Goal: Task Accomplishment & Management: Use online tool/utility

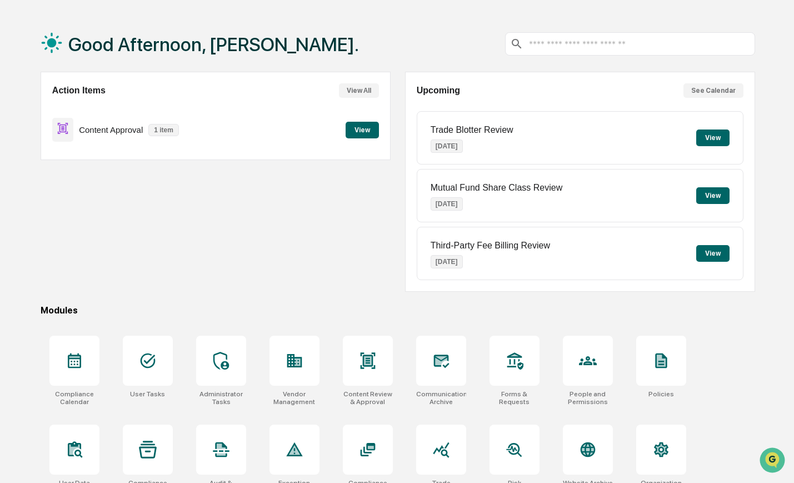
scroll to position [57, 0]
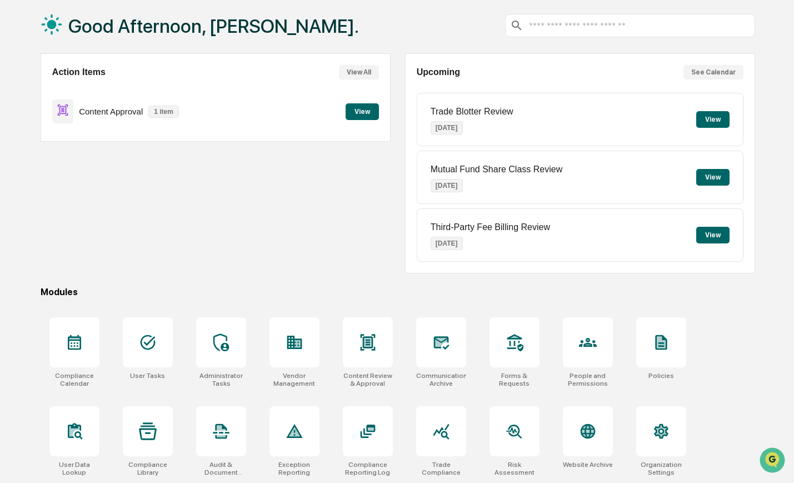
click at [356, 113] on button "View" at bounding box center [362, 111] width 33 height 17
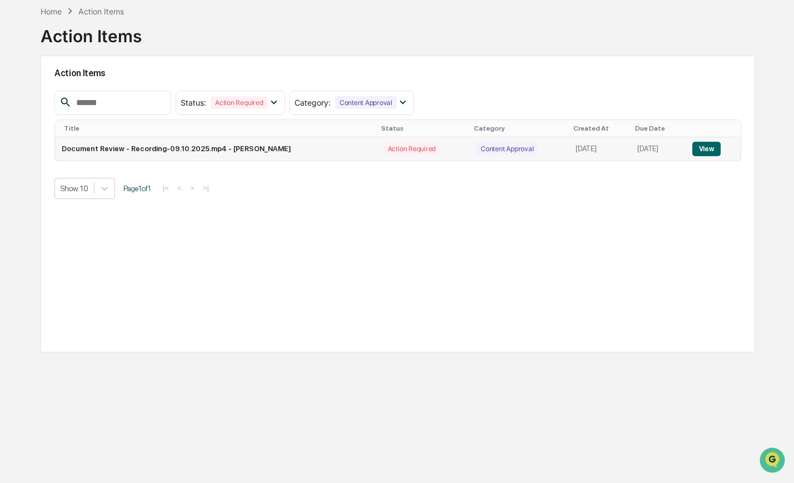
click at [705, 150] on button "View" at bounding box center [707, 149] width 28 height 14
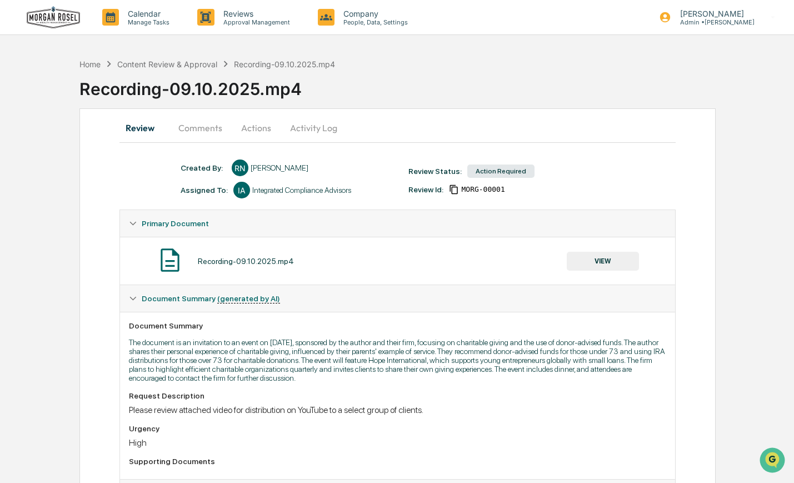
click at [591, 255] on button "VIEW" at bounding box center [603, 261] width 72 height 19
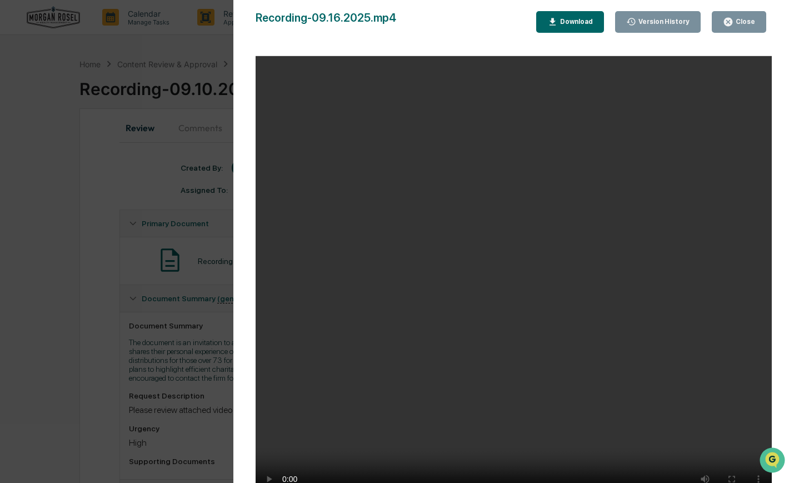
click at [746, 23] on div "Close" at bounding box center [745, 22] width 22 height 8
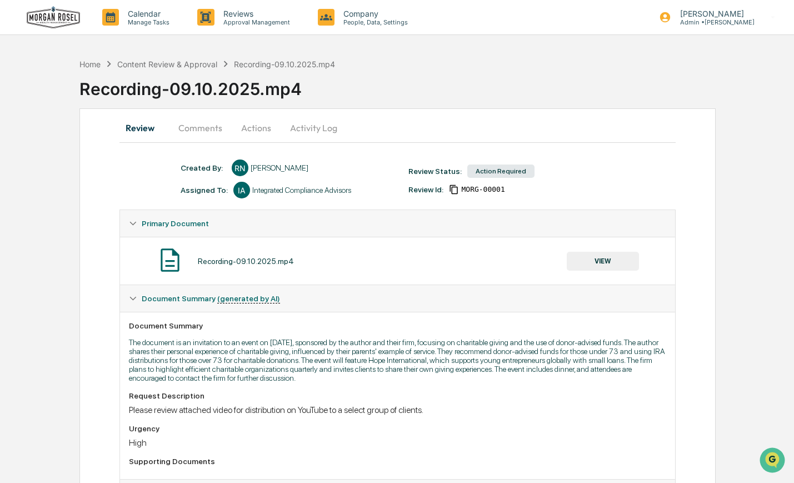
click at [253, 128] on button "Actions" at bounding box center [256, 127] width 50 height 27
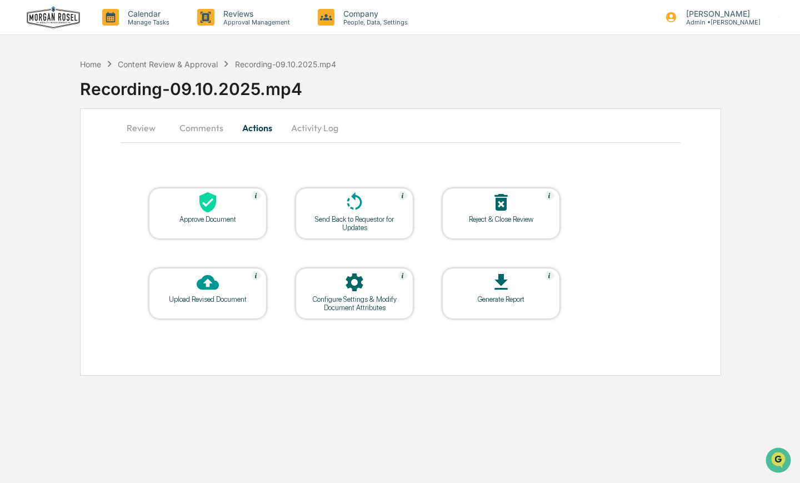
click at [186, 206] on div at bounding box center [207, 203] width 111 height 24
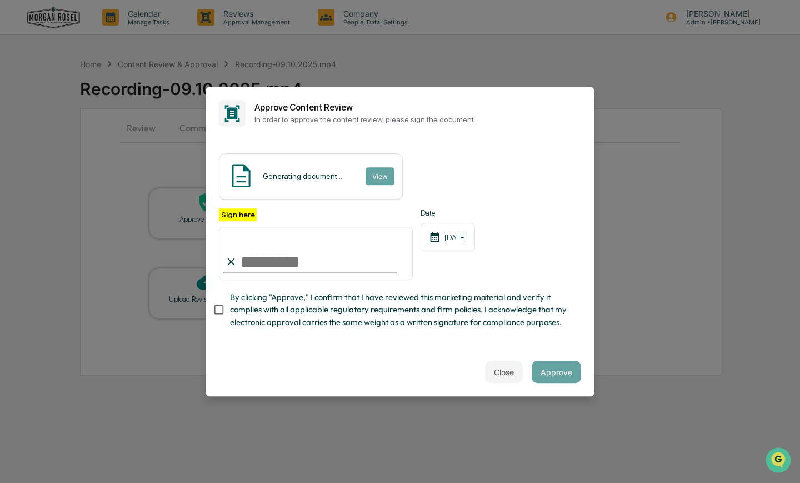
click at [326, 264] on input "Sign here" at bounding box center [316, 253] width 194 height 53
type input "**********"
click at [322, 324] on span "By clicking "Approve," I confirm that I have reviewed this marketing material a…" at bounding box center [401, 309] width 342 height 37
click at [556, 372] on button "Approve" at bounding box center [556, 372] width 49 height 22
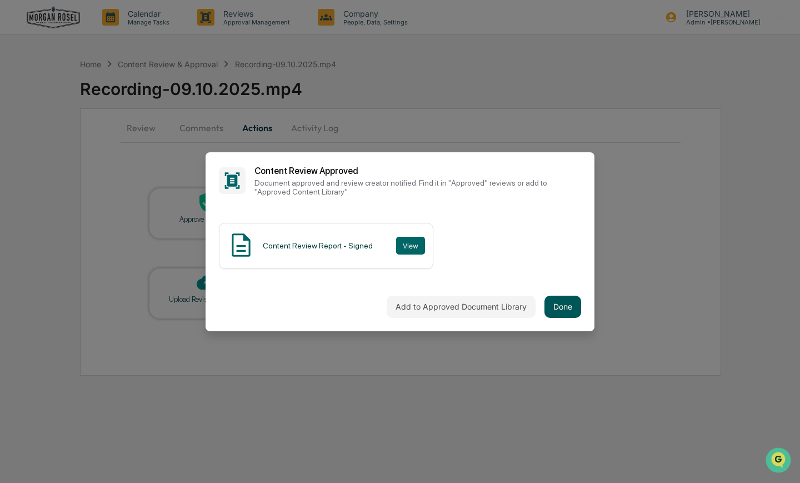
click at [561, 310] on button "Done" at bounding box center [563, 307] width 37 height 22
